Goal: Check status: Check status

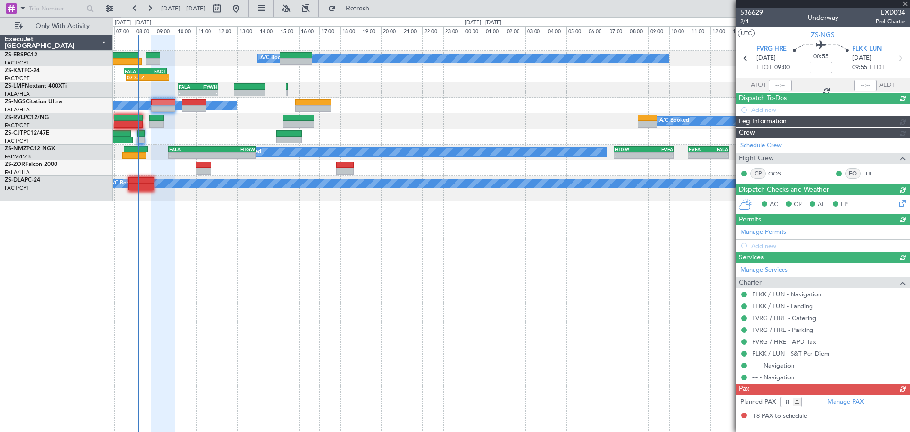
click at [903, 4] on div at bounding box center [822, 4] width 174 height 8
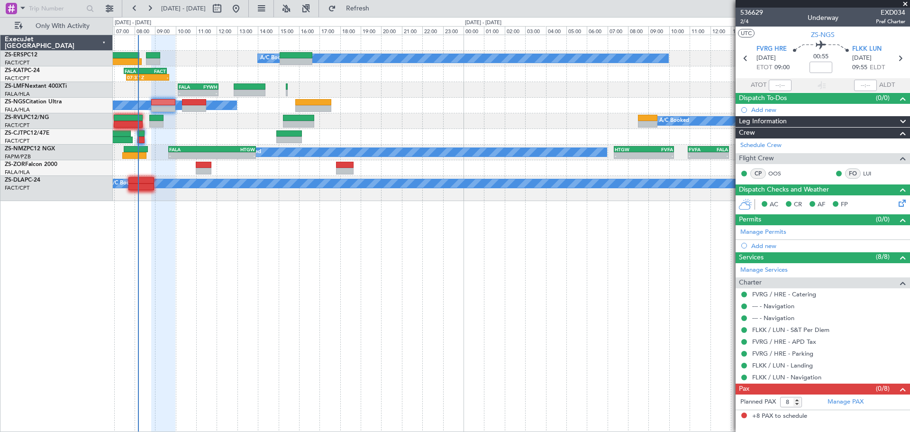
click at [906, 3] on span at bounding box center [904, 4] width 9 height 9
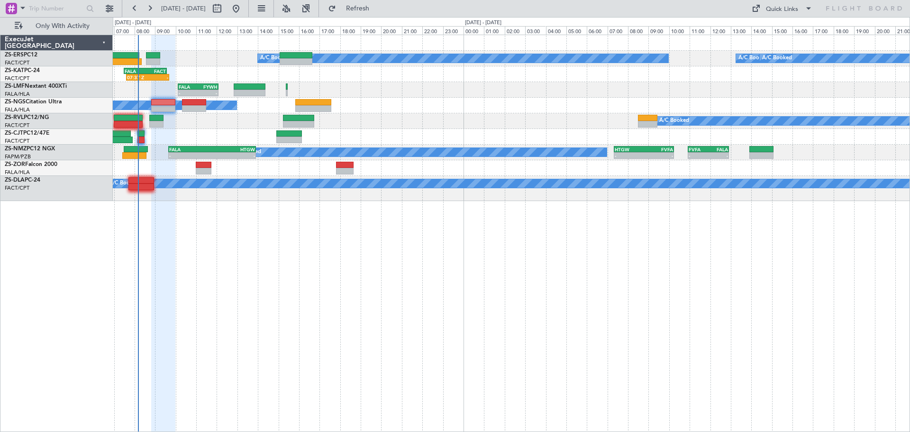
type input "0"
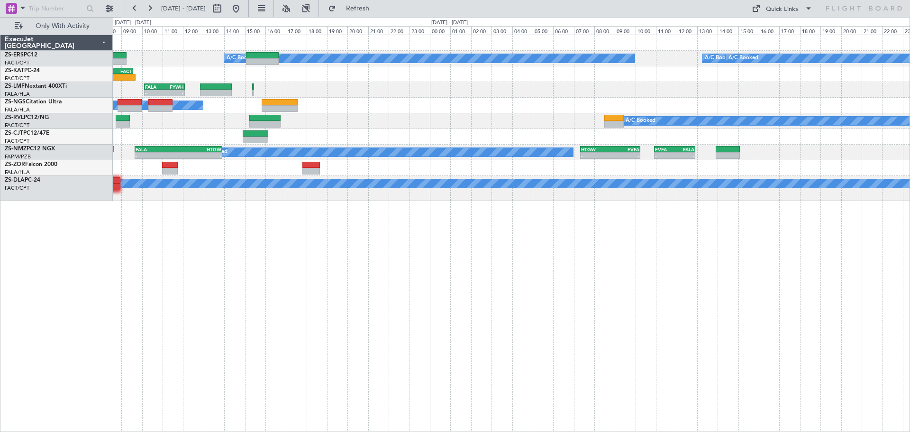
click at [295, 329] on div "A/C Booked A/C Booked A/C Booked A/C Booked 07:37 Z - FALA 07:30 Z FACT 09:35 Z…" at bounding box center [511, 233] width 797 height 397
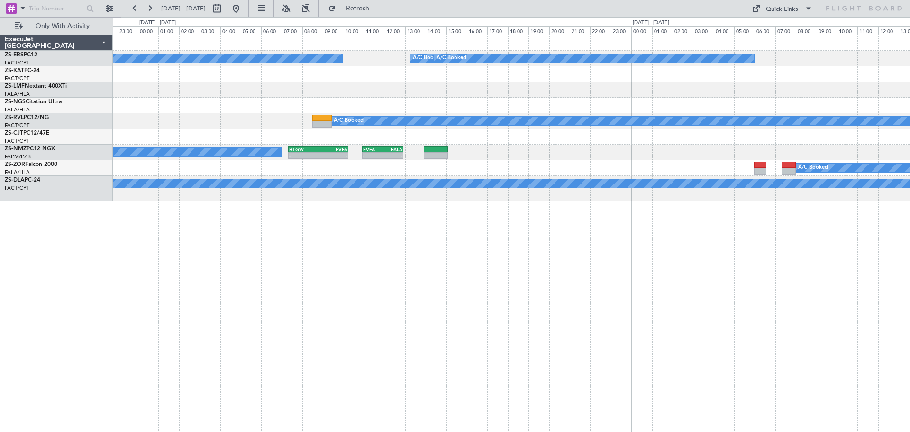
click at [424, 333] on div "A/C Booked A/C Booked A/C Booked A/C Booked A/C Booked A/C Booked - - HTGW 07:2…" at bounding box center [511, 233] width 797 height 397
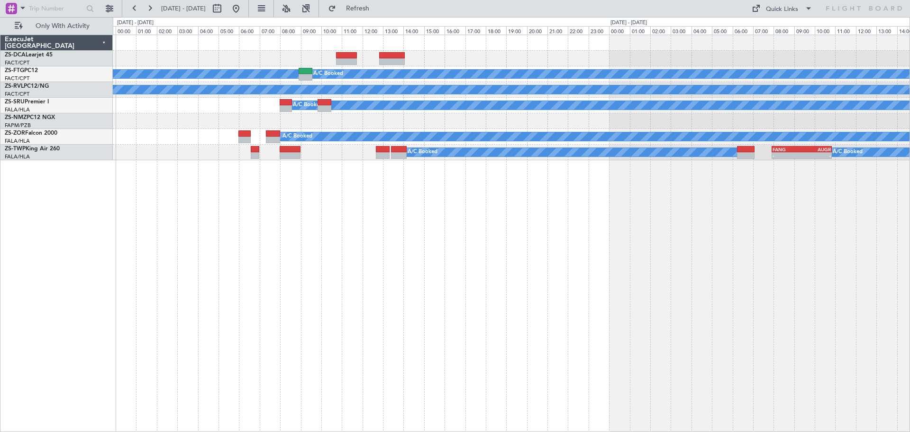
click at [296, 370] on div "A/C Booked A/C Booked A/C Booked A/C Booked A/C Booked A/C Booked - - FANG 07:5…" at bounding box center [511, 233] width 797 height 397
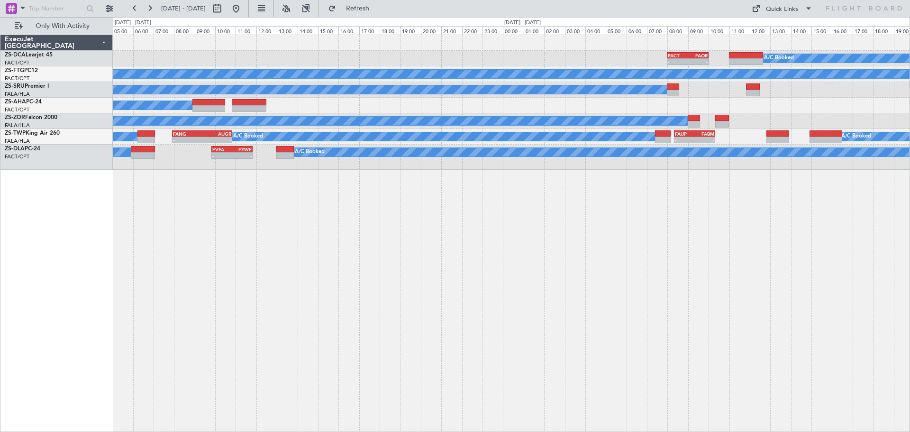
click at [263, 382] on div "- - FACT 08:00 Z FAOR 10:00 Z A/C Booked A/C Booked A/C Booked A/C Booked A/C B…" at bounding box center [511, 233] width 797 height 397
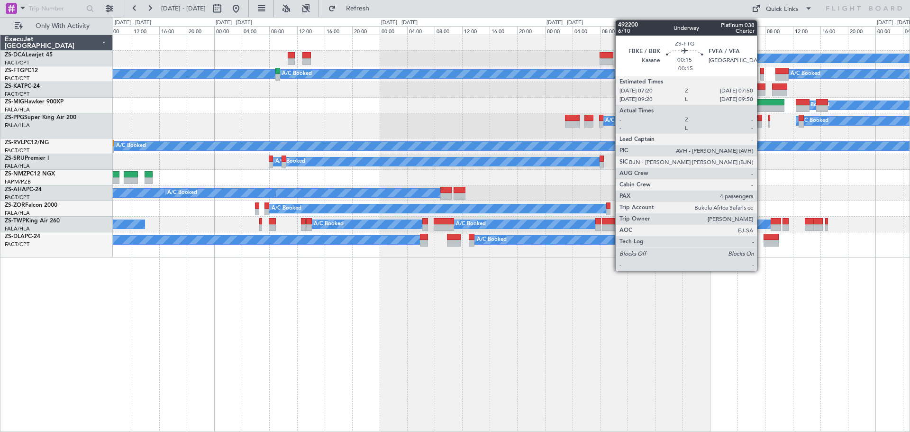
click at [761, 74] on div at bounding box center [762, 77] width 4 height 7
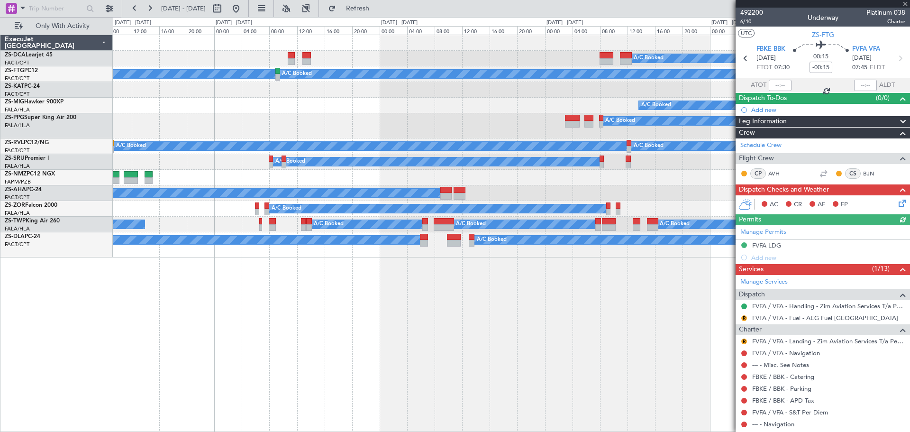
click at [904, 5] on div at bounding box center [822, 4] width 174 height 8
click at [906, 2] on span at bounding box center [904, 4] width 9 height 9
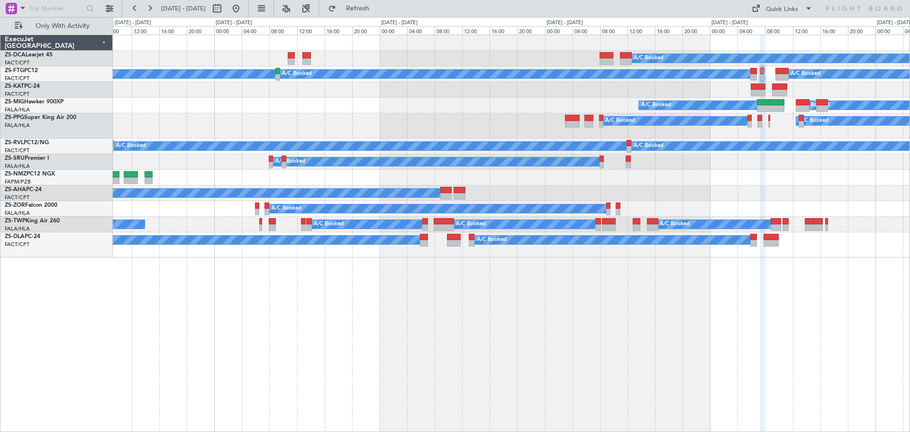
type input "0"
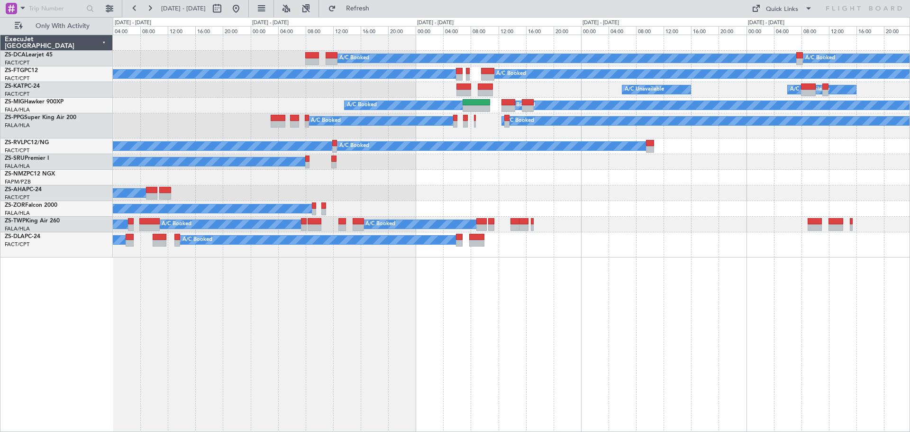
click at [474, 337] on div "A/C Booked A/C Booked A/C Booked A/C Booked A/C Booked A/C Unavailable A/C Unav…" at bounding box center [511, 233] width 797 height 397
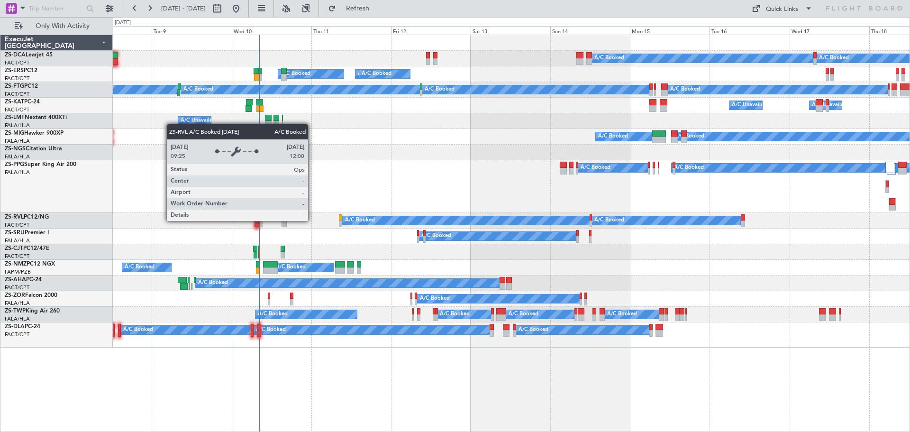
click at [567, 214] on div "A/C Booked A/C Booked A/C Booked" at bounding box center [511, 221] width 796 height 16
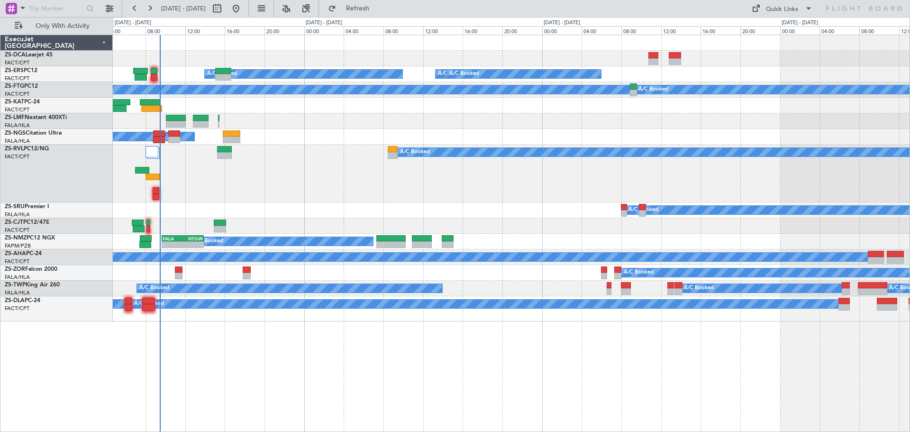
click at [245, 342] on div "A/C Booked A/C Booked A/C Booked A/C Booked A/C Booked A/C Booked A/C Unavailab…" at bounding box center [511, 233] width 797 height 397
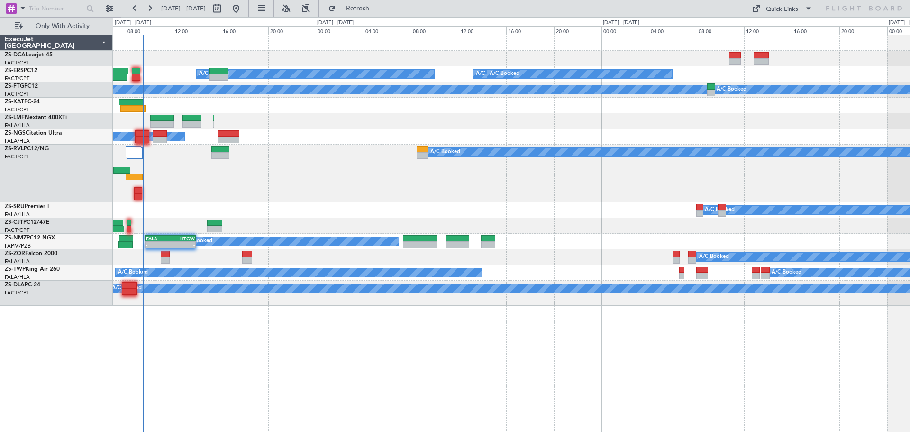
click at [516, 345] on div "A/C Booked A/C Booked A/C Booked A/C Booked A/C Booked A/C Booked A/C Unavailab…" at bounding box center [511, 233] width 797 height 397
click at [313, 343] on div "A/C Booked A/C Booked A/C Booked A/C Booked A/C Booked A/C Booked A/C Unavailab…" at bounding box center [511, 233] width 797 height 397
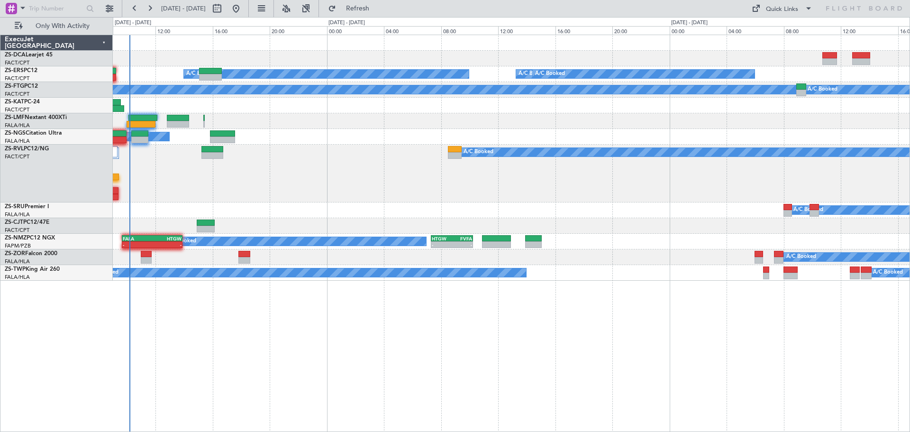
click at [500, 332] on div "A/C Booked A/C Booked A/C Booked A/C Booked A/C Booked A/C Booked A/C Booked A/…" at bounding box center [511, 233] width 797 height 397
